Goal: Information Seeking & Learning: Learn about a topic

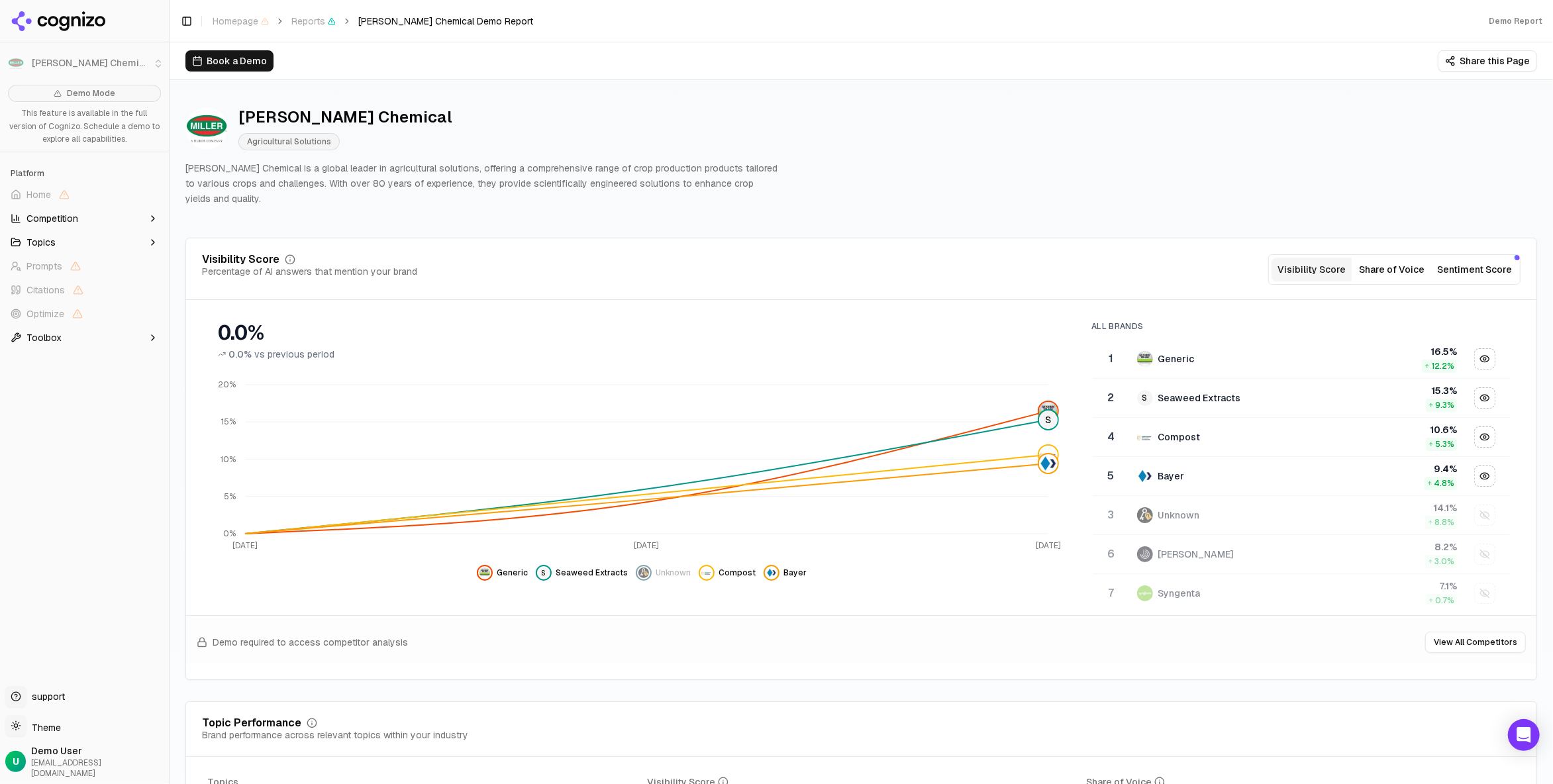
click at [777, 21] on div "Demo Report" at bounding box center [1051, 21] width 1004 height 11
click at [1390, 262] on button "Share of Voice" at bounding box center [1391, 270] width 80 height 24
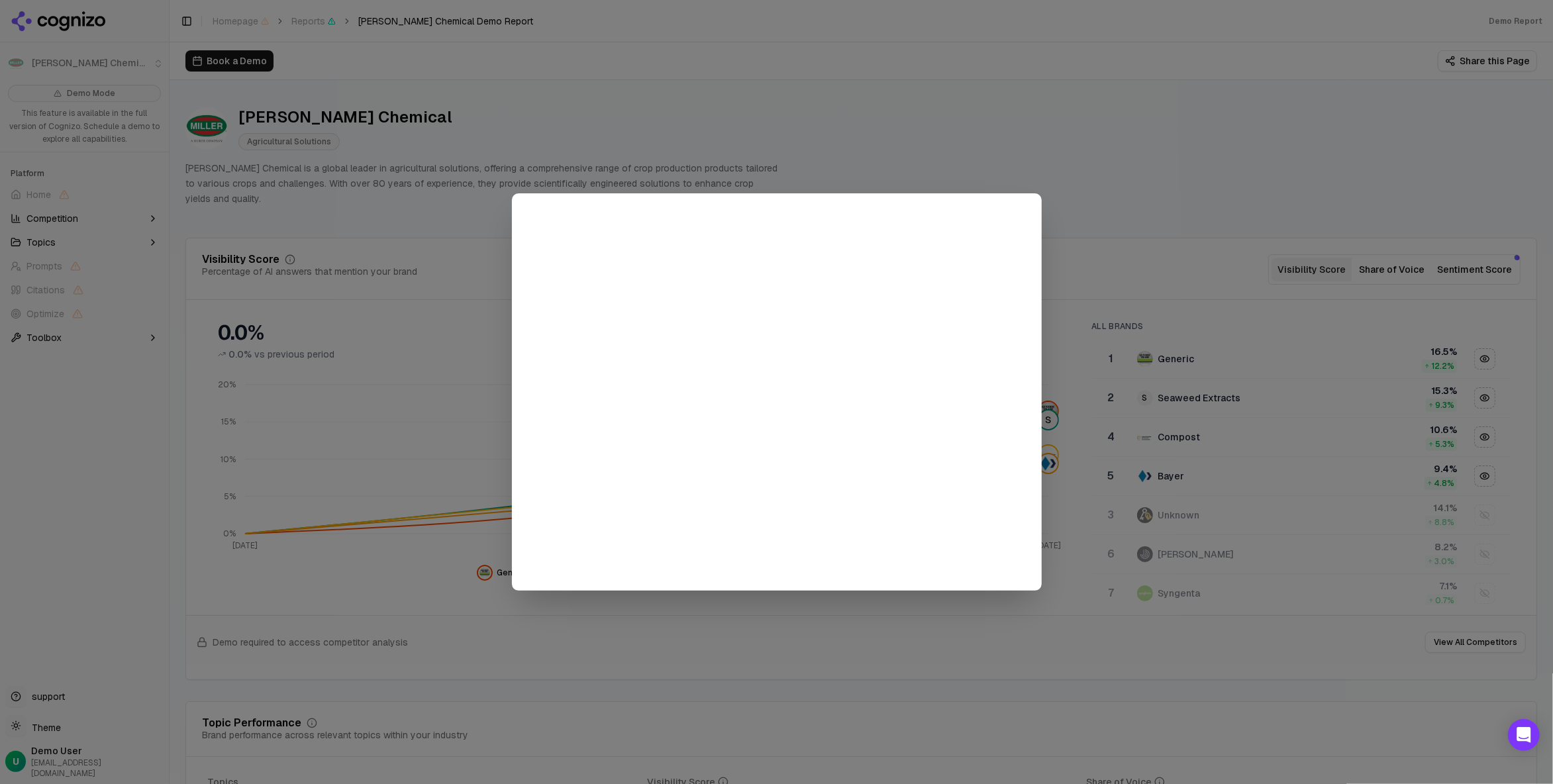
click at [1143, 193] on div at bounding box center [776, 392] width 1553 height 784
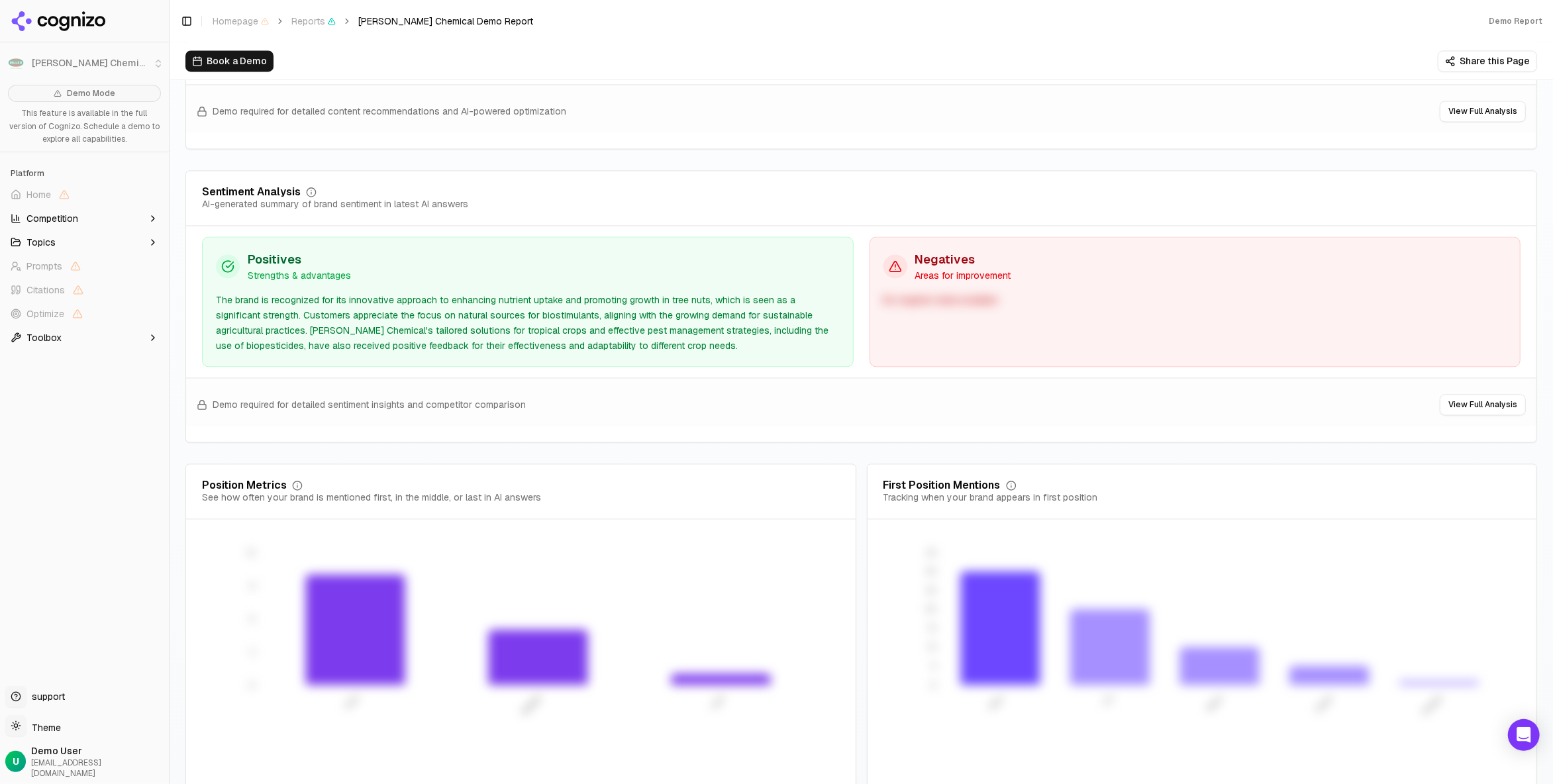
scroll to position [2472, 0]
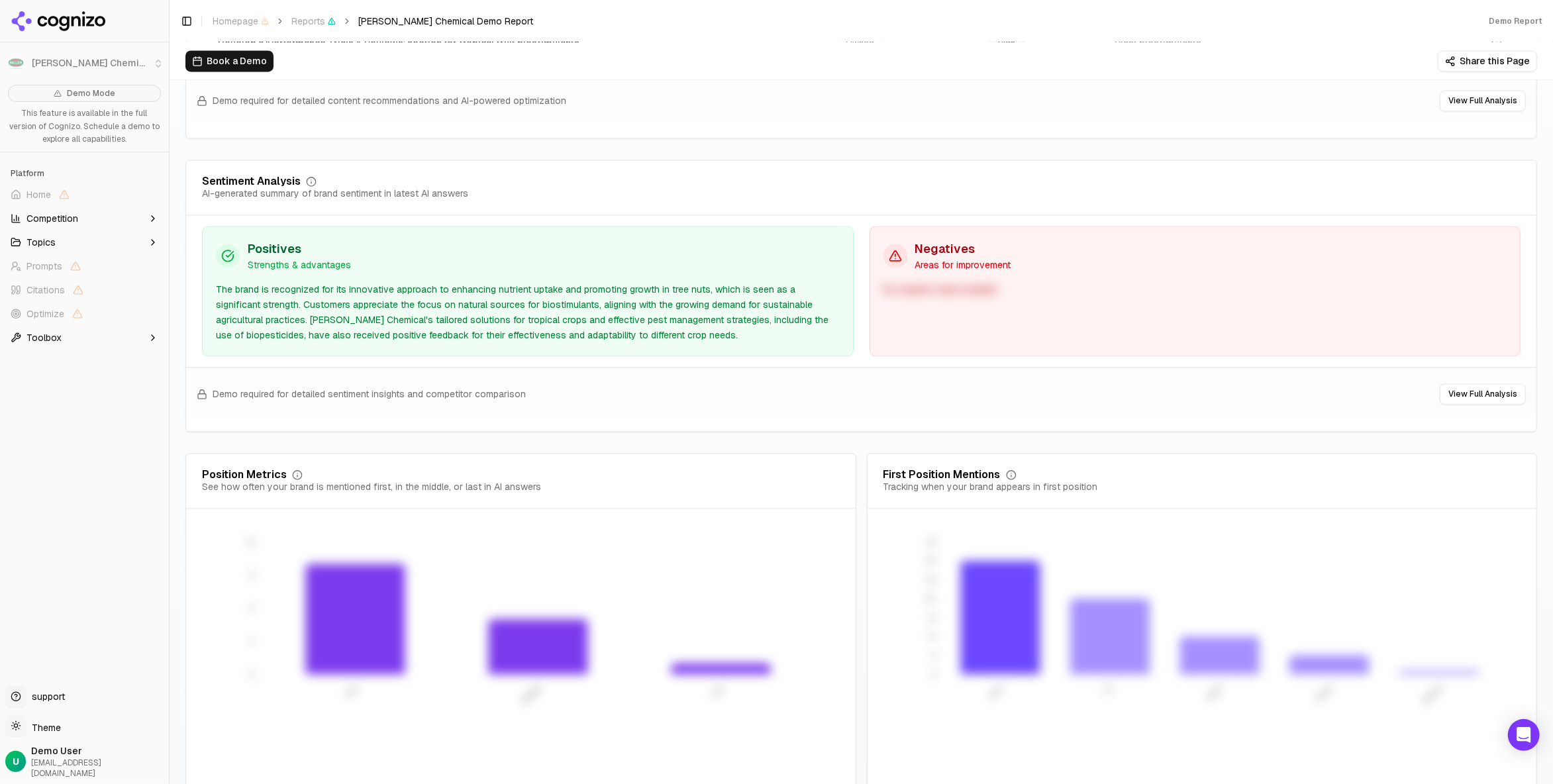
click at [93, 345] on button "Toolbox" at bounding box center [84, 337] width 158 height 21
click at [96, 336] on button "Toolbox" at bounding box center [84, 337] width 158 height 21
click at [80, 249] on button "Topics" at bounding box center [84, 243] width 158 height 21
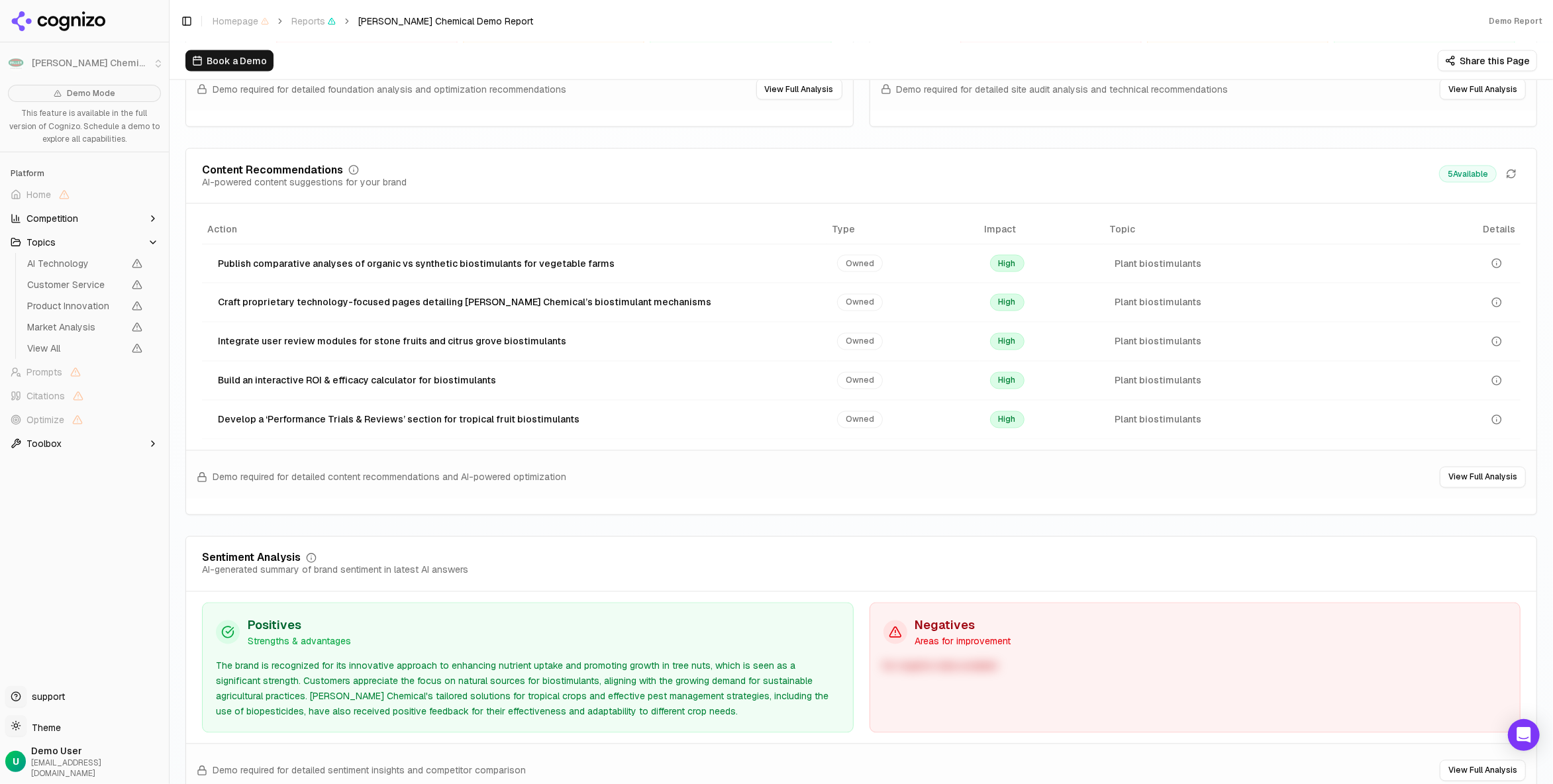
scroll to position [2075, 0]
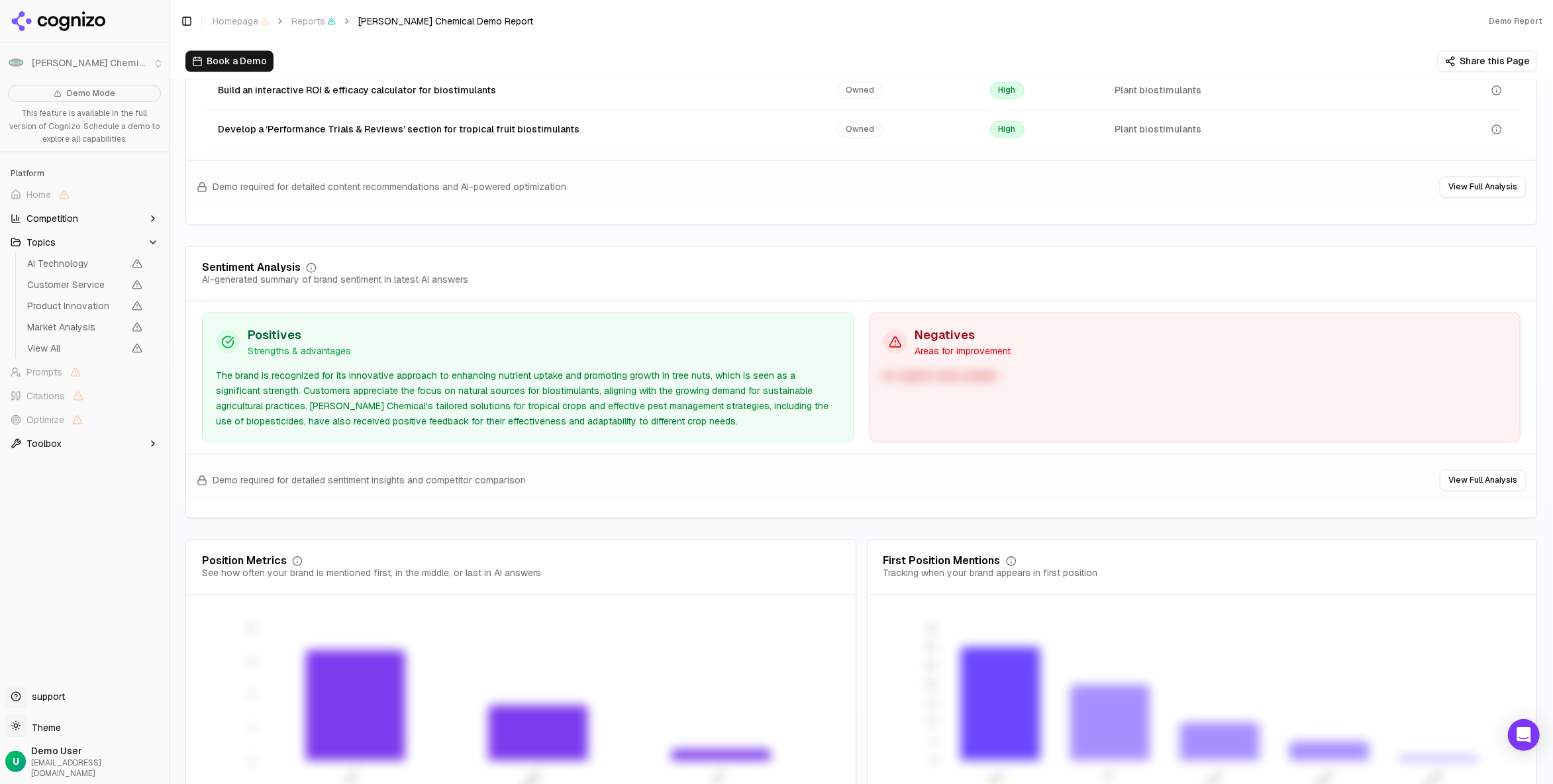
scroll to position [2406, 0]
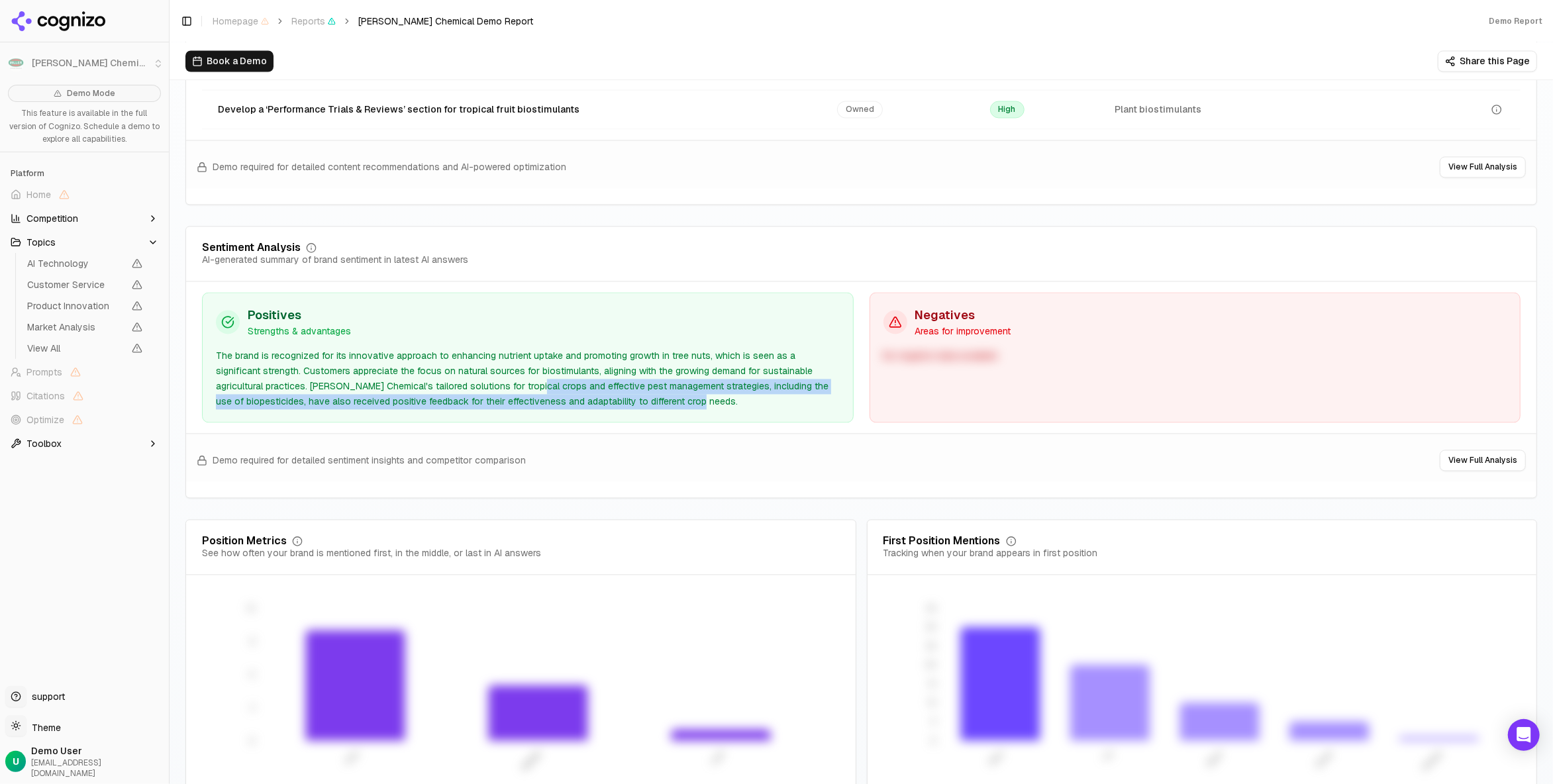
drag, startPoint x: 630, startPoint y: 376, endPoint x: 345, endPoint y: 352, distance: 286.0
click at [432, 359] on div "The brand is recognized for its innovative approach to enhancing nutrient uptak…" at bounding box center [528, 378] width 624 height 60
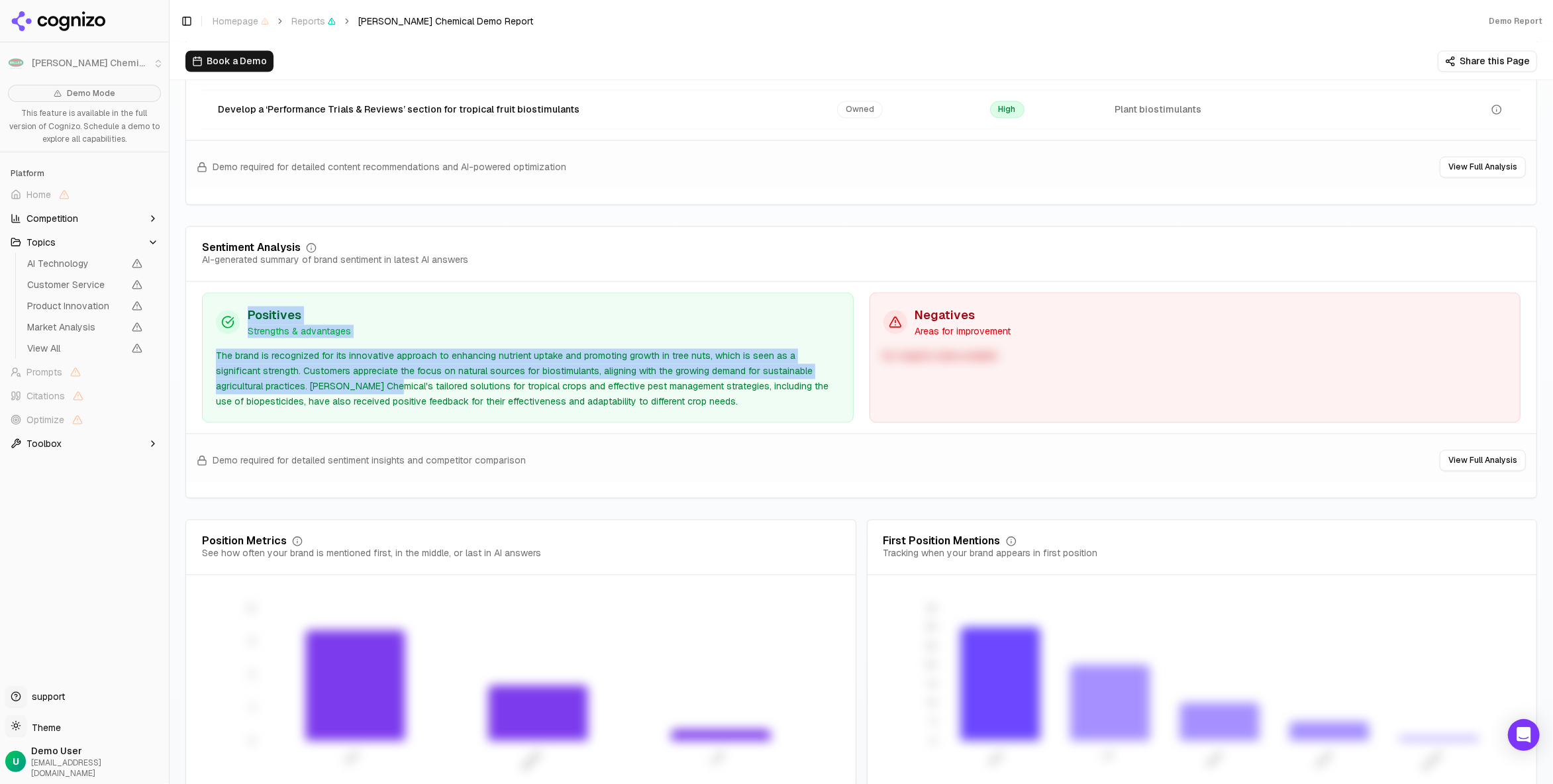
drag, startPoint x: 244, startPoint y: 343, endPoint x: 178, endPoint y: 302, distance: 77.7
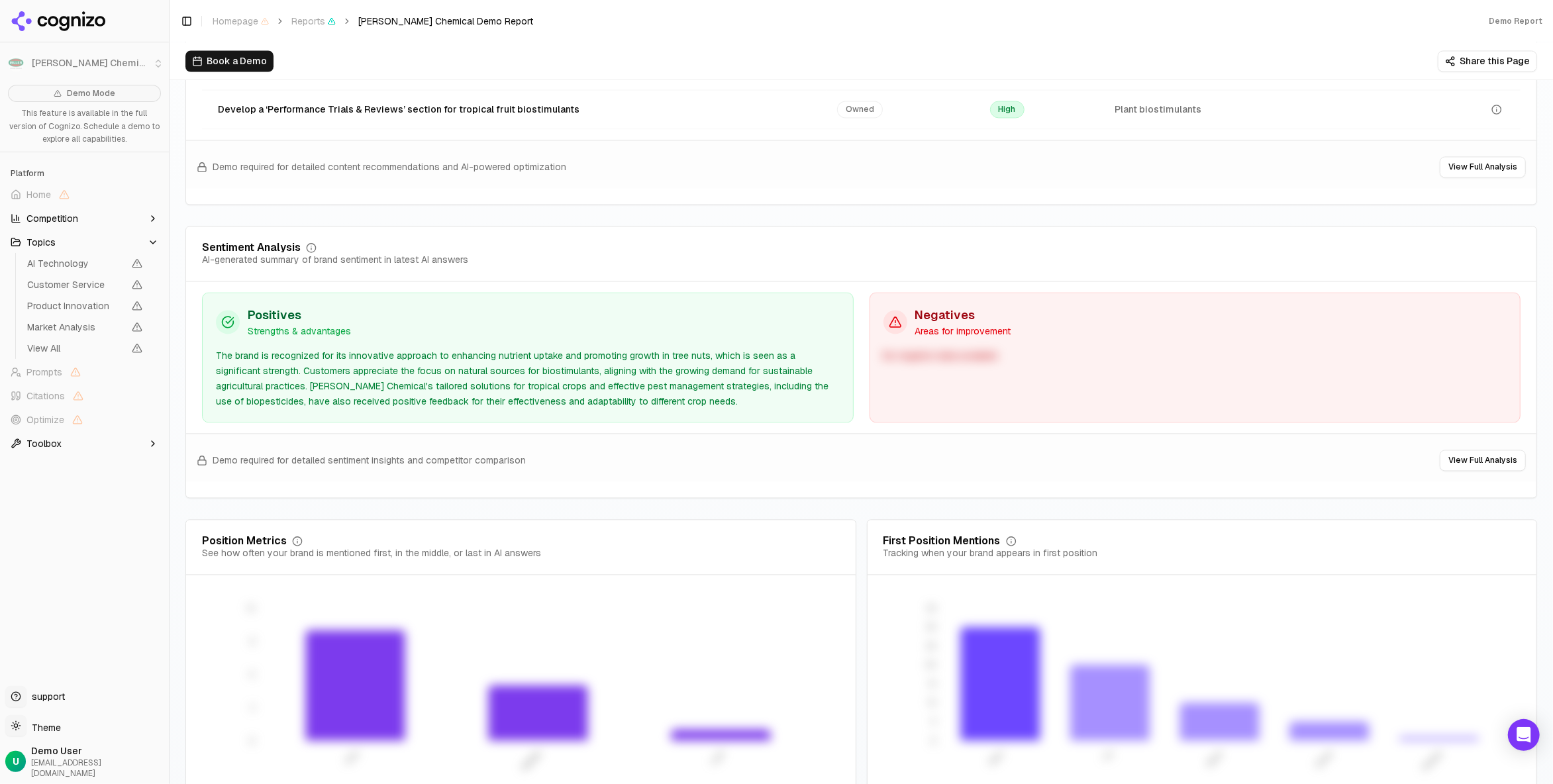
click at [667, 350] on div "The brand is recognized for its innovative approach to enhancing nutrient uptak…" at bounding box center [528, 378] width 624 height 60
click at [631, 373] on div "The brand is recognized for its innovative approach to enhancing nutrient uptak…" at bounding box center [528, 378] width 624 height 60
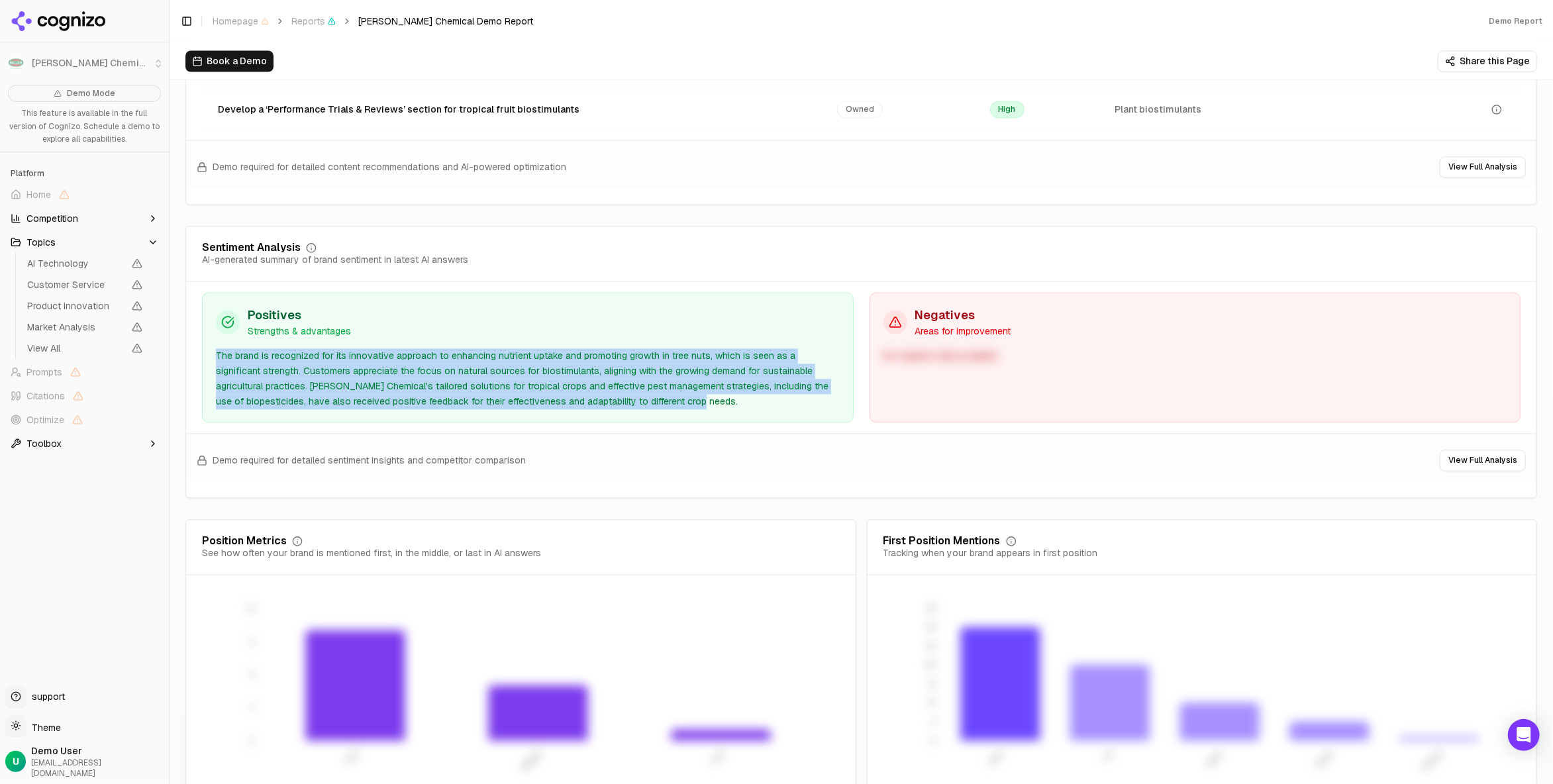
drag, startPoint x: 627, startPoint y: 374, endPoint x: 209, endPoint y: 312, distance: 422.6
click at [209, 312] on div "Positives Strengths & advantages The brand is recognized for its innovative app…" at bounding box center [527, 357] width 651 height 130
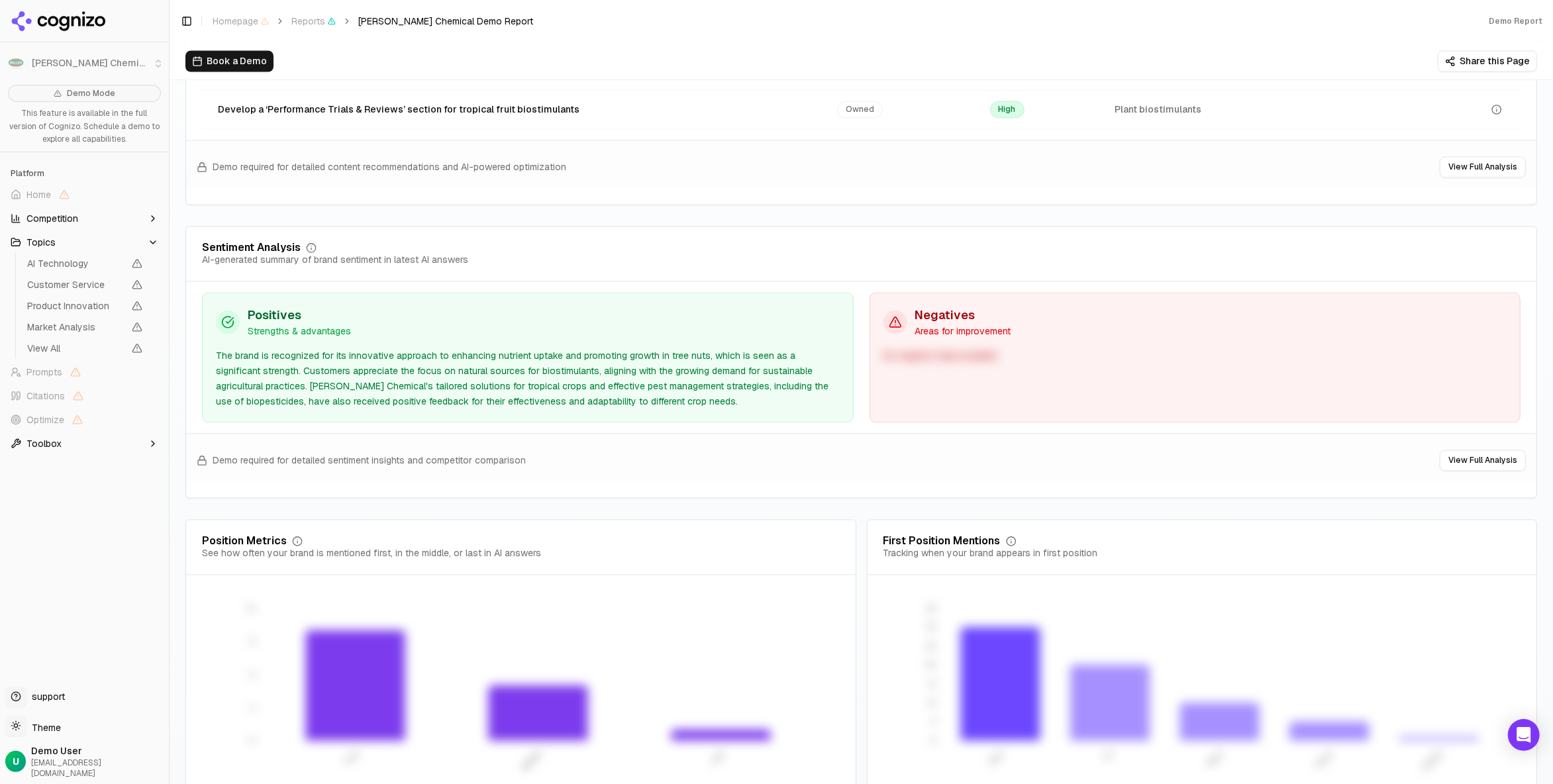
drag, startPoint x: 456, startPoint y: 321, endPoint x: 739, endPoint y: 233, distance: 296.4
click at [739, 243] on div "Sentiment Analysis AI-generated summary of brand sentiment in latest AI answers" at bounding box center [861, 255] width 1319 height 24
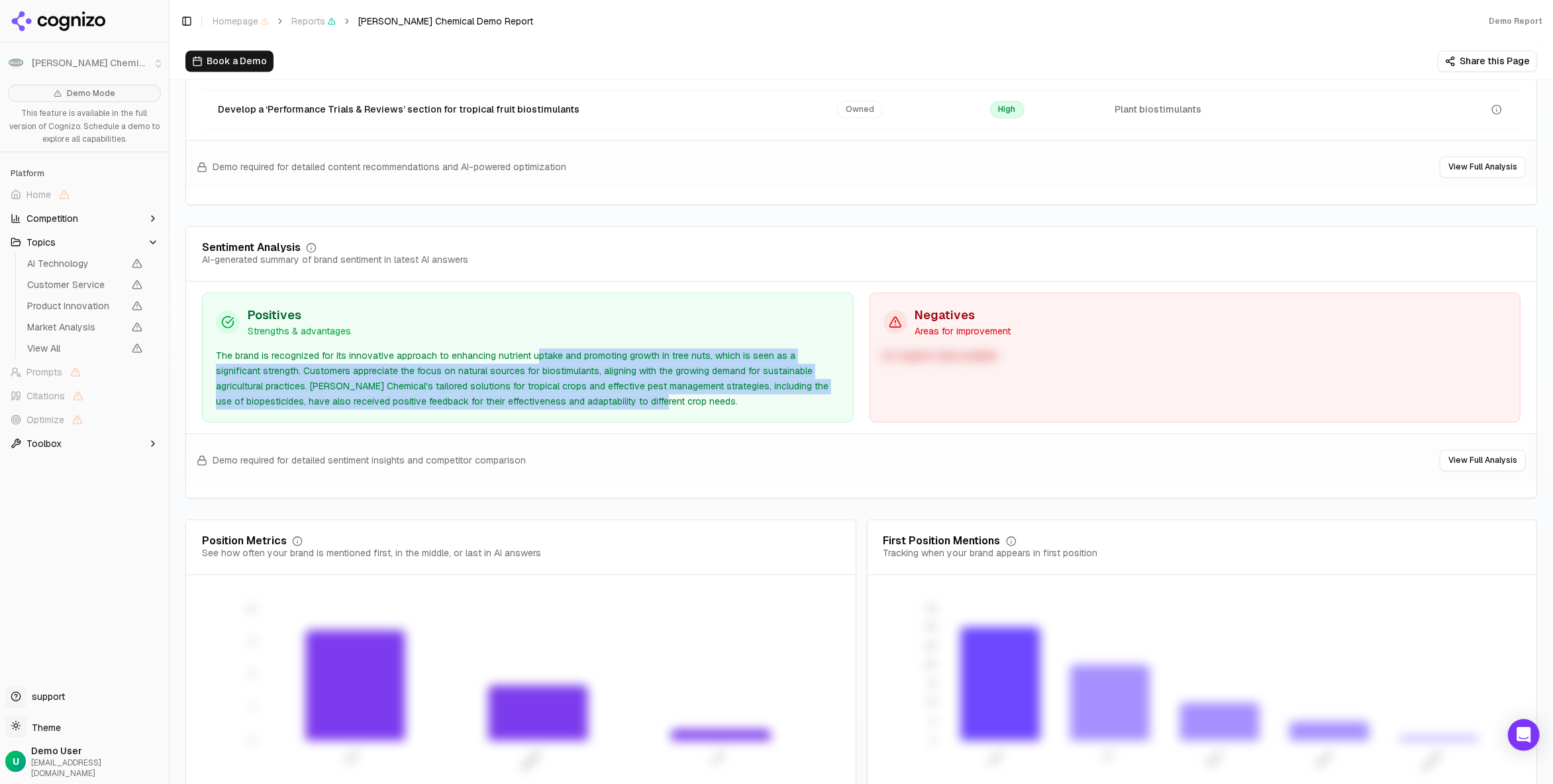
drag, startPoint x: 535, startPoint y: 329, endPoint x: 573, endPoint y: 377, distance: 61.2
click at [573, 377] on div "The brand is recognized for its innovative approach to enhancing nutrient uptak…" at bounding box center [528, 378] width 624 height 60
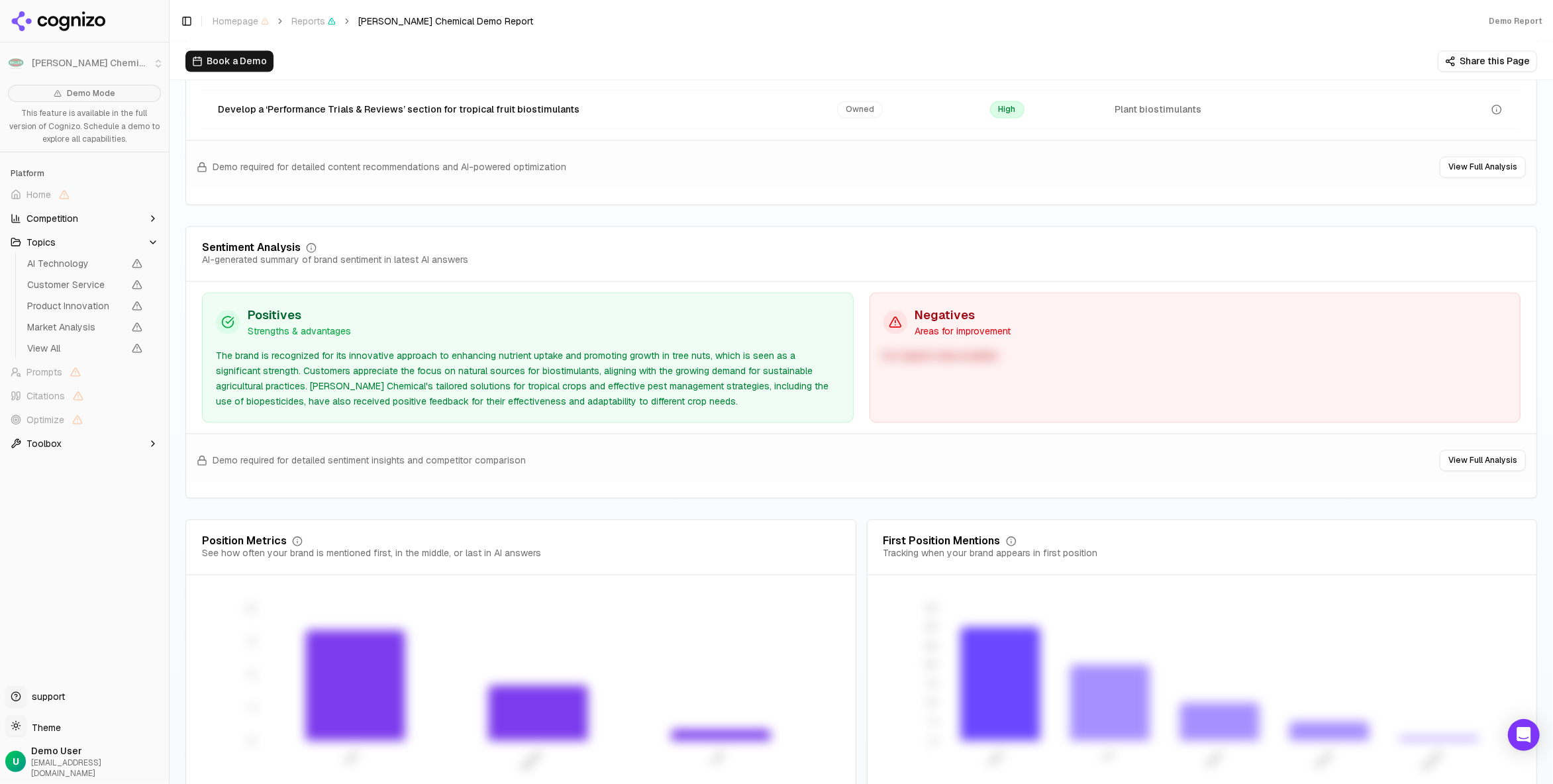
click at [748, 380] on div "Positives Strengths & advantages The brand is recognized for its innovative app…" at bounding box center [527, 357] width 651 height 130
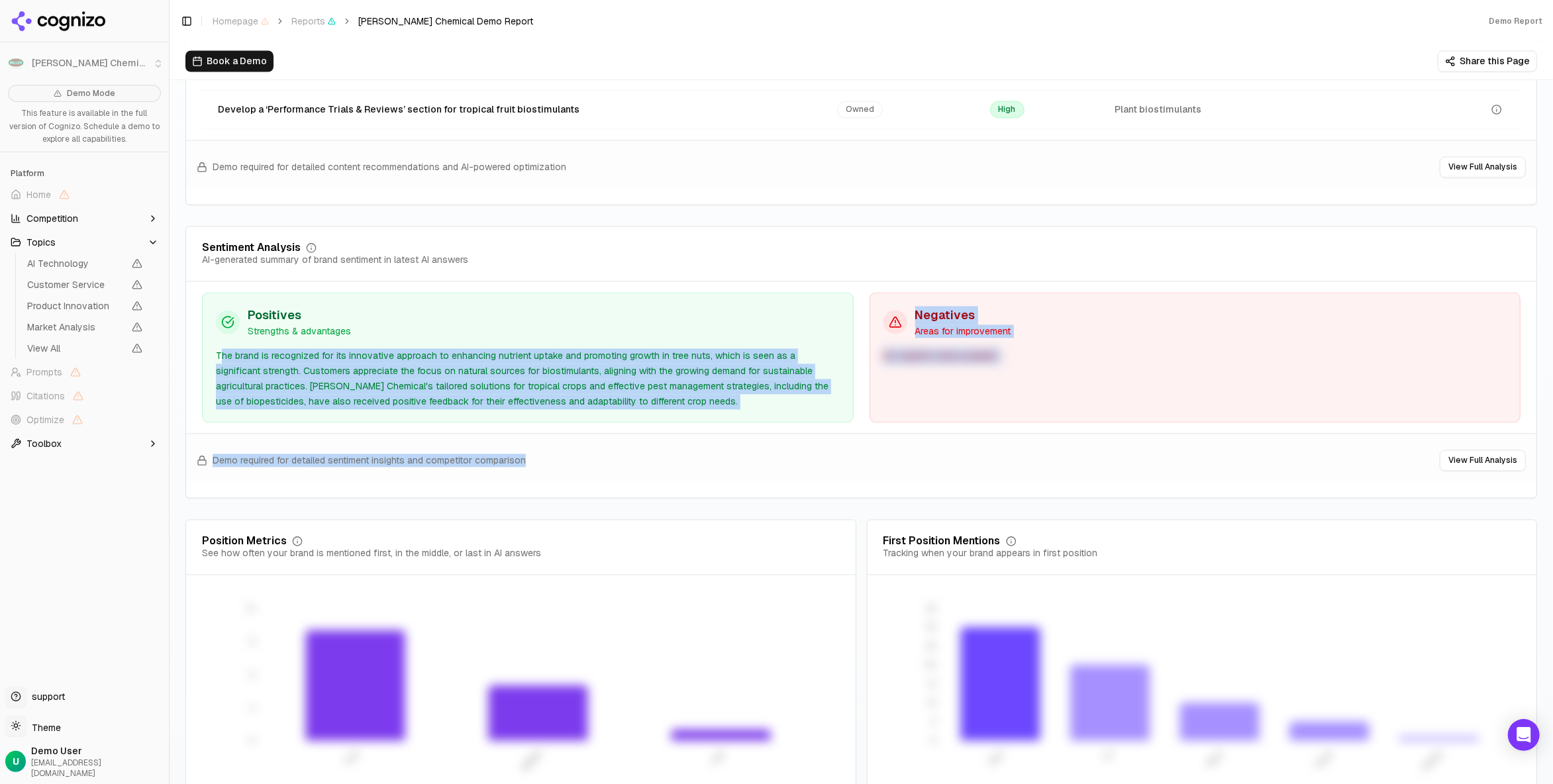
drag, startPoint x: 221, startPoint y: 326, endPoint x: 665, endPoint y: 404, distance: 450.8
click at [665, 404] on div "Sentiment Analysis AI-generated summary of brand sentiment in latest AI answers…" at bounding box center [861, 361] width 1351 height 272
click at [646, 433] on div "Demo required for detailed sentiment insights and competitor comparison View Fu…" at bounding box center [861, 457] width 1350 height 48
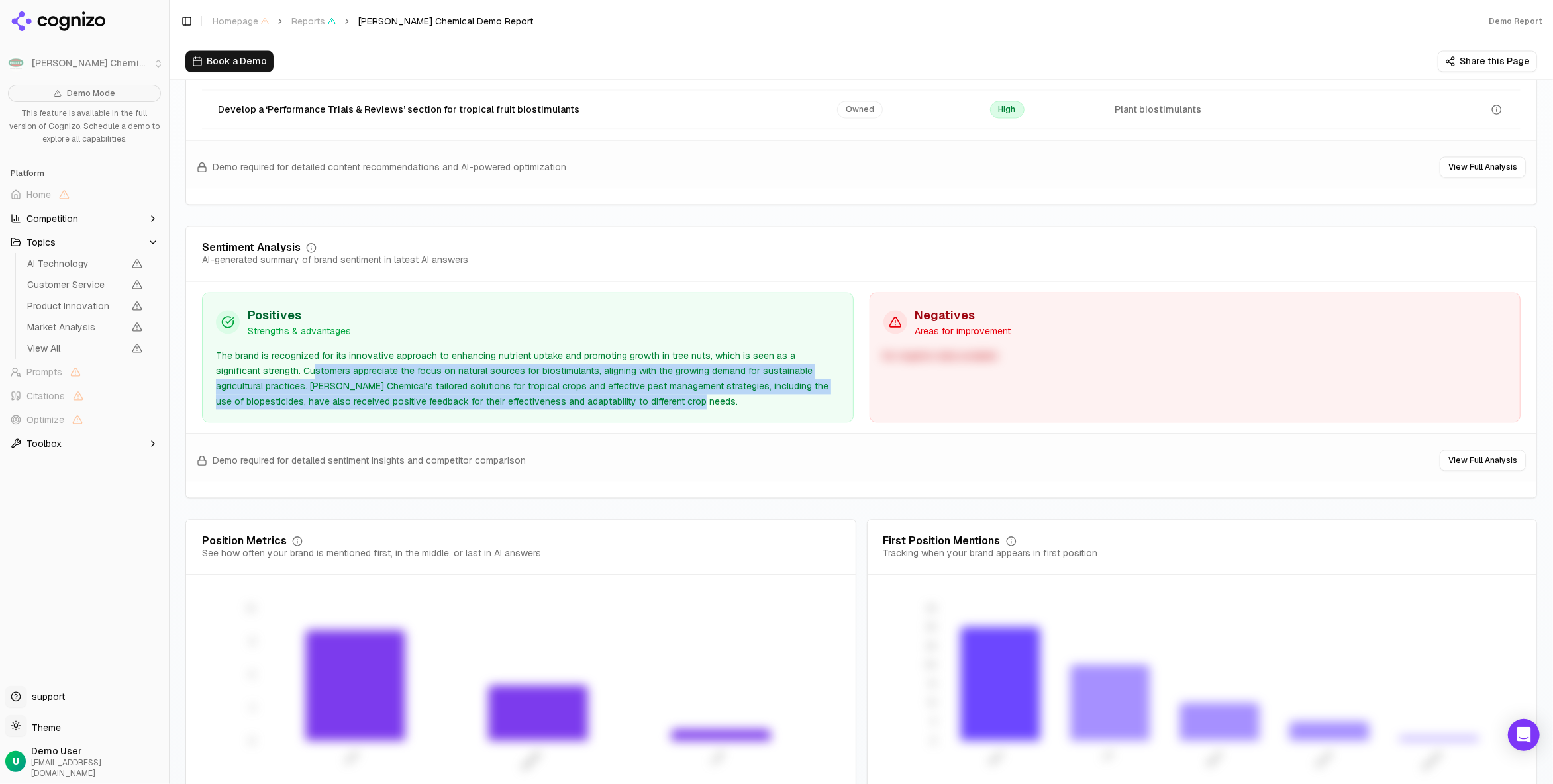
drag, startPoint x: 265, startPoint y: 335, endPoint x: 689, endPoint y: 380, distance: 426.4
click at [689, 380] on div "Positives Strengths & advantages The brand is recognized for its innovative app…" at bounding box center [527, 357] width 651 height 130
click at [525, 348] on div "The brand is recognized for its innovative approach to enhancing nutrient uptak…" at bounding box center [528, 378] width 624 height 60
